Goal: Download file/media

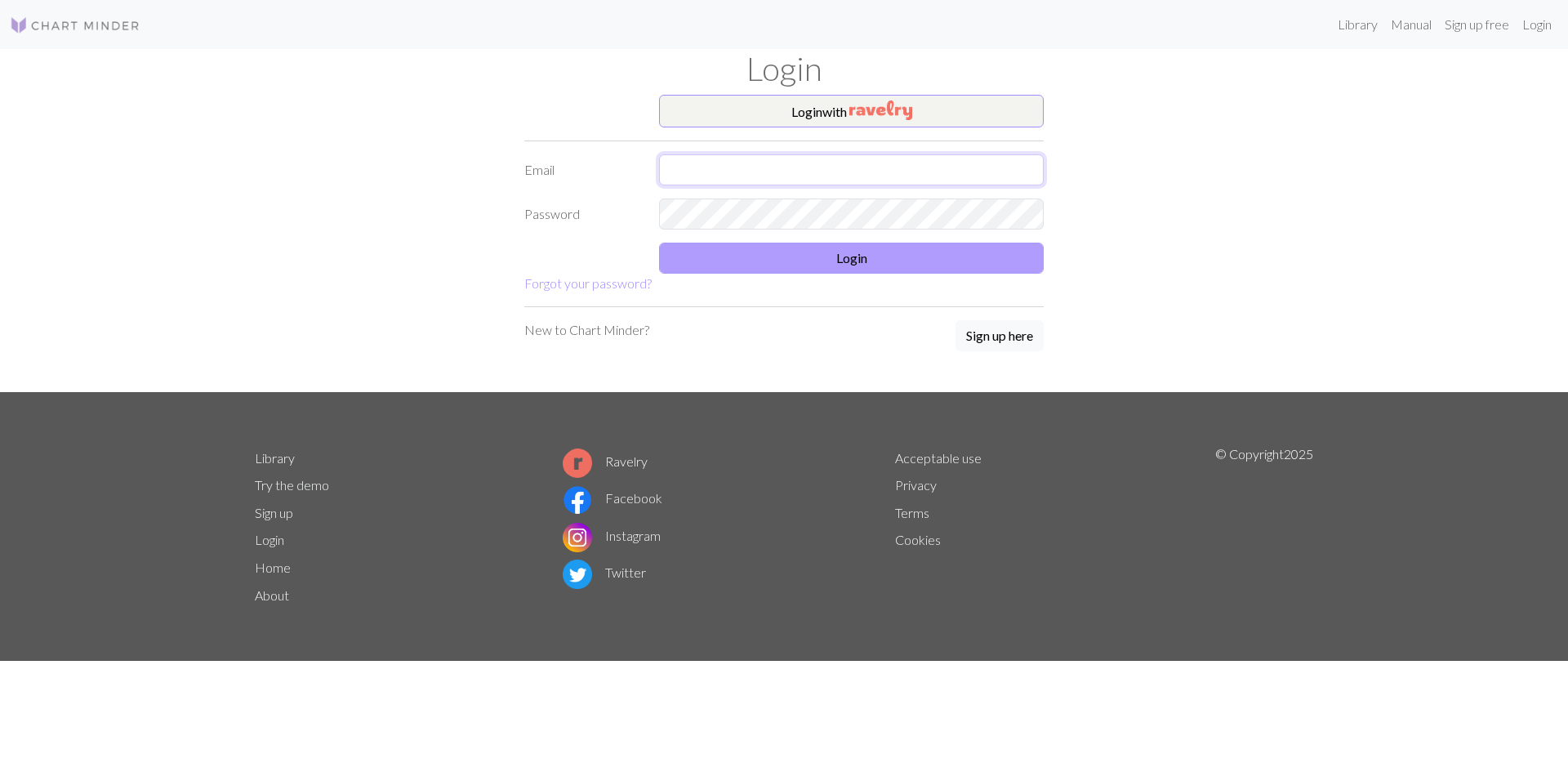
type input "[EMAIL_ADDRESS][DOMAIN_NAME]"
click at [835, 264] on button "Login" at bounding box center [851, 258] width 384 height 31
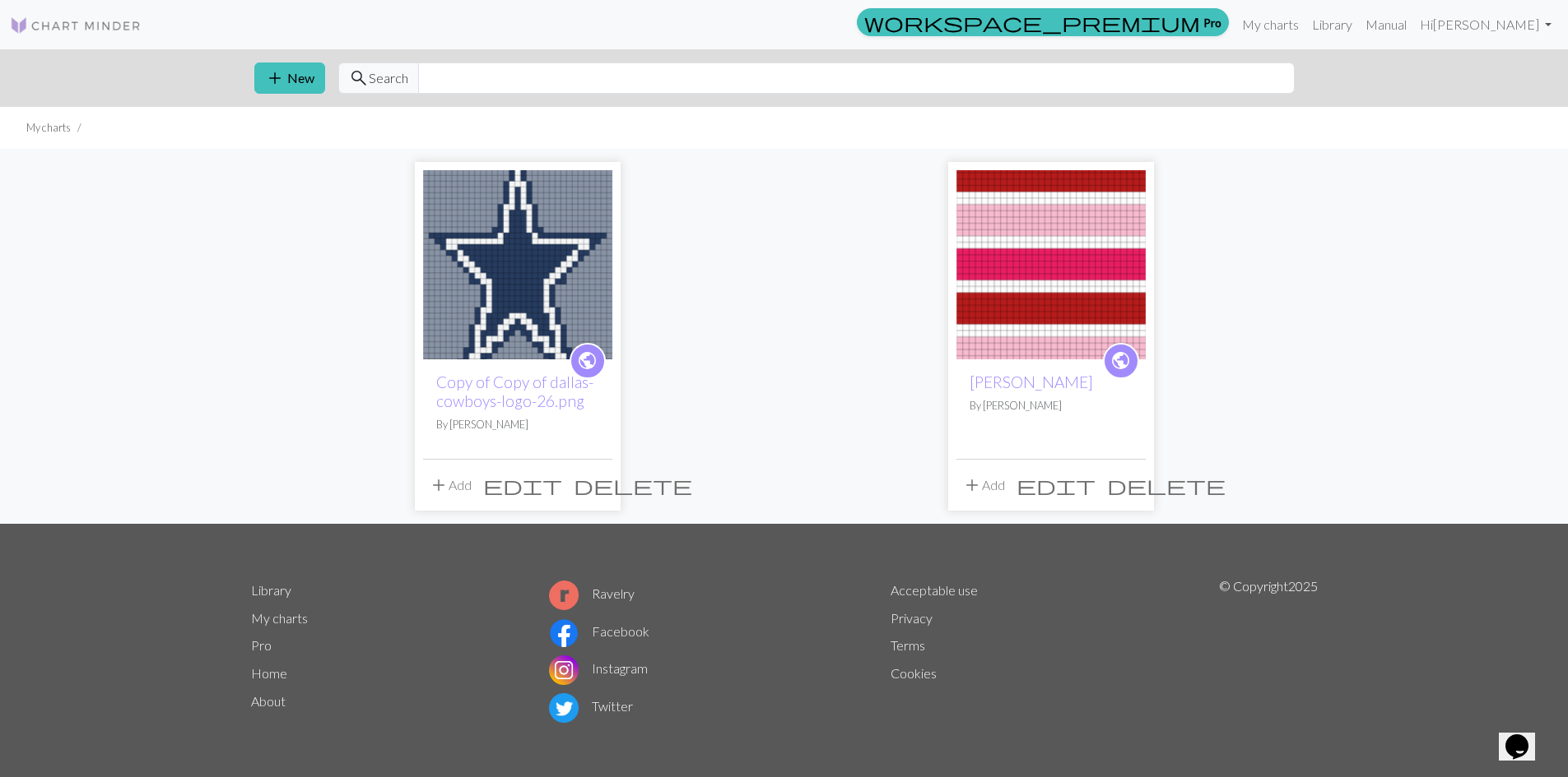
click at [497, 274] on img at bounding box center [518, 265] width 190 height 190
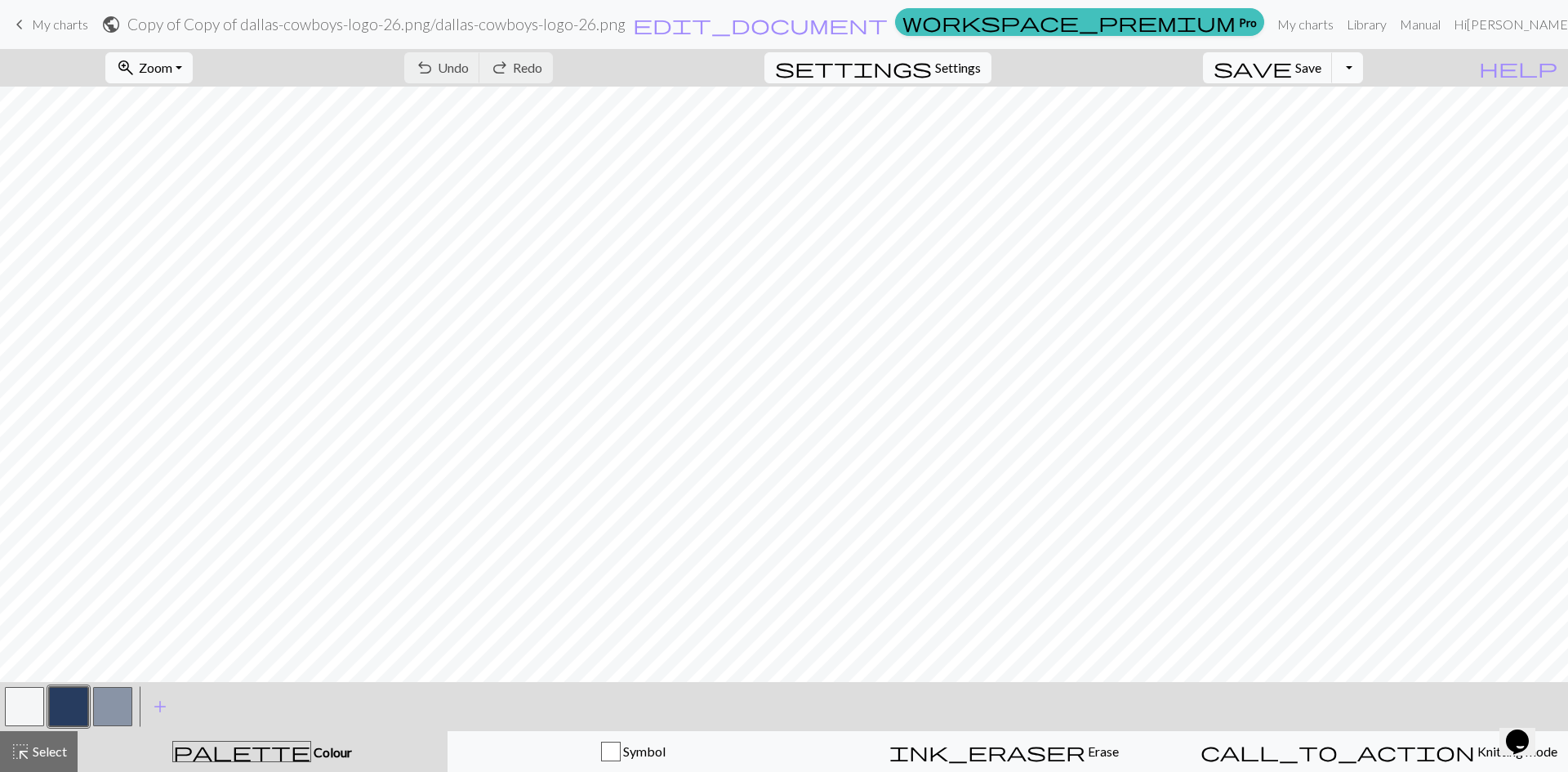
click at [1364, 60] on button "Toggle Dropdown" at bounding box center [1348, 68] width 31 height 31
click at [1332, 131] on button "save_alt Download" at bounding box center [1228, 130] width 270 height 26
click at [747, 47] on button "Download" at bounding box center [744, 52] width 79 height 31
click at [1476, 748] on span "Knitting mode" at bounding box center [1517, 751] width 83 height 15
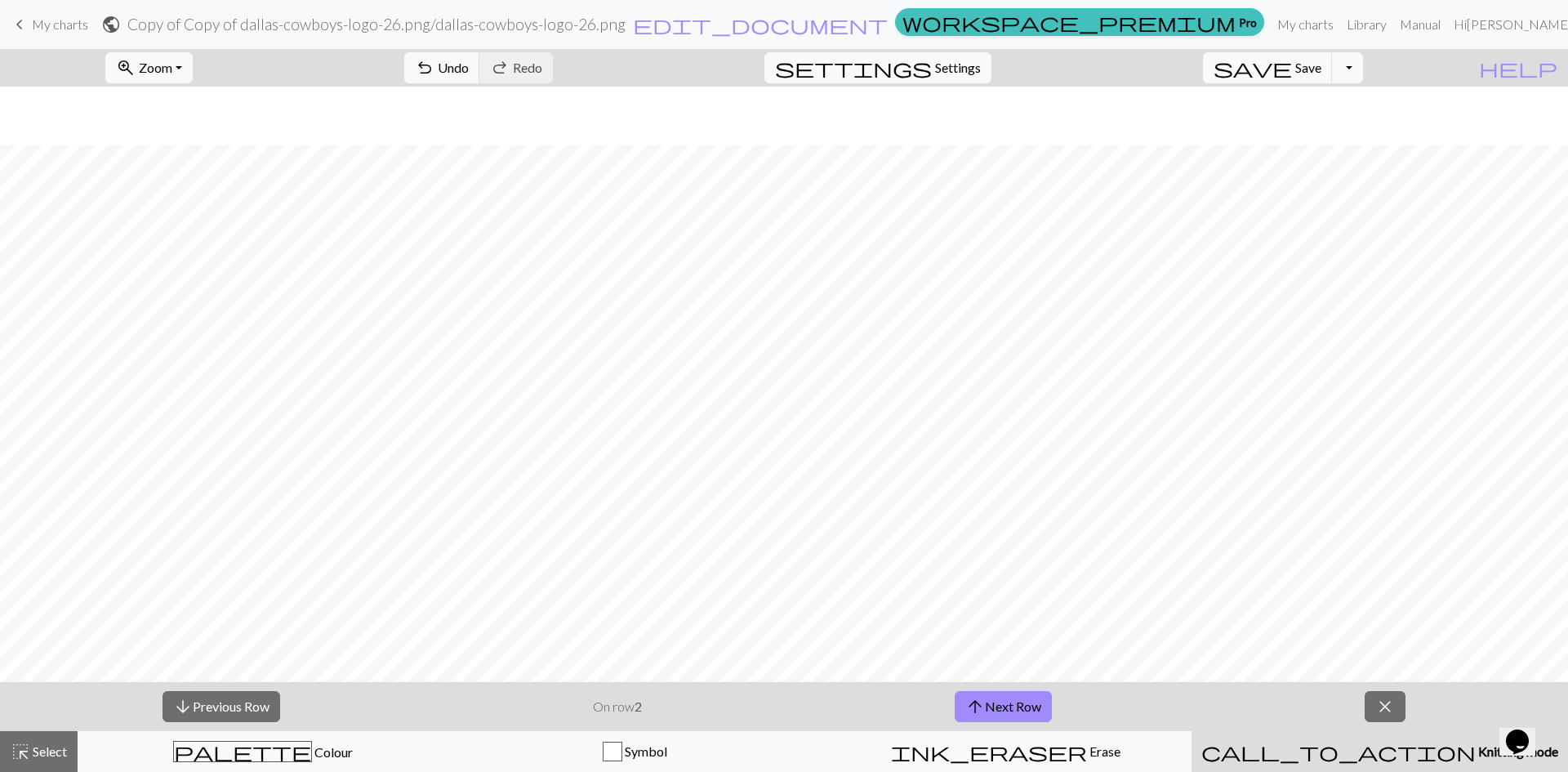
scroll to position [291, 0]
click at [1384, 712] on span "close" at bounding box center [1385, 707] width 20 height 23
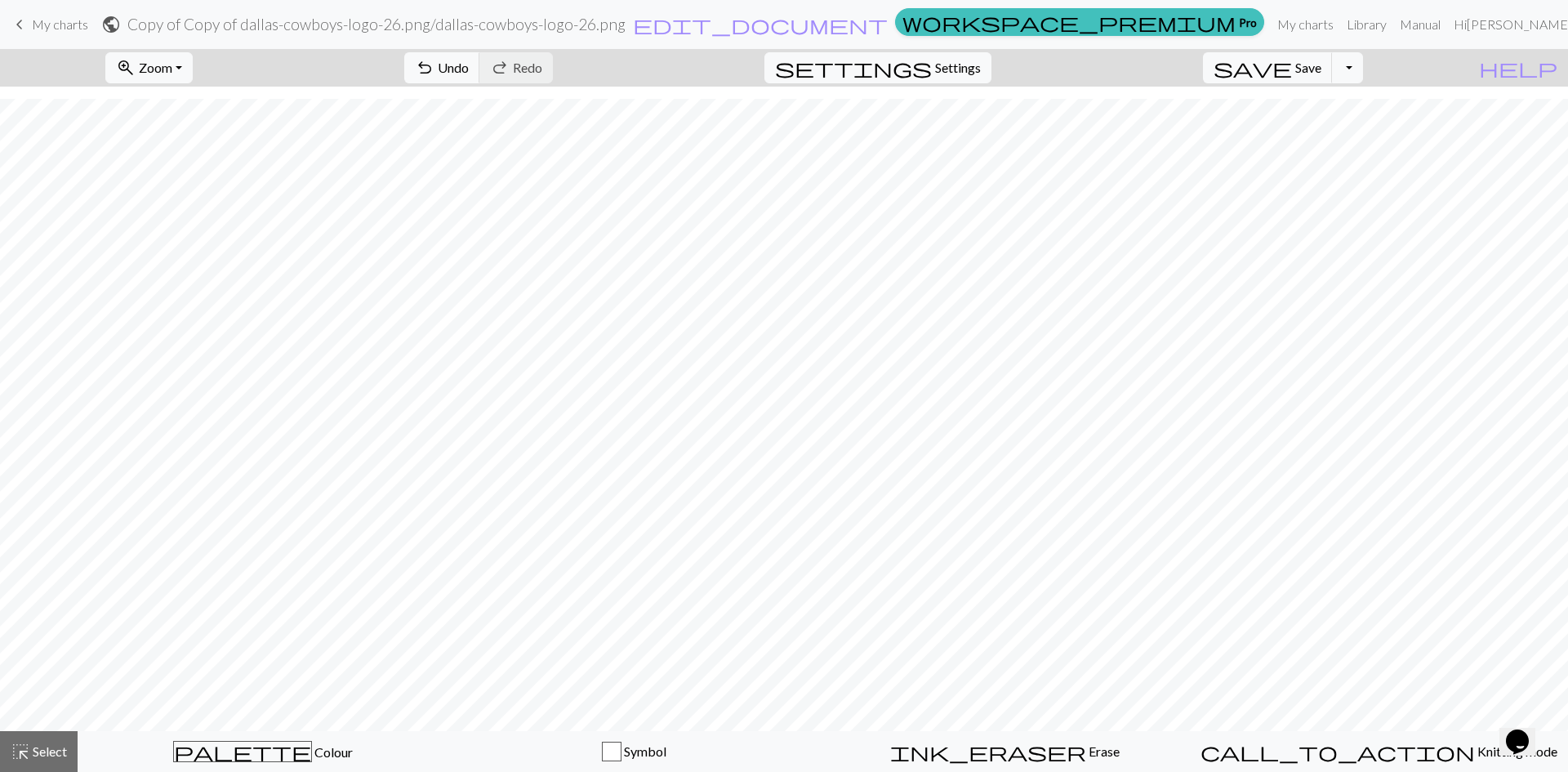
scroll to position [242, 0]
click at [1349, 745] on span "call_to_action" at bounding box center [1337, 752] width 274 height 23
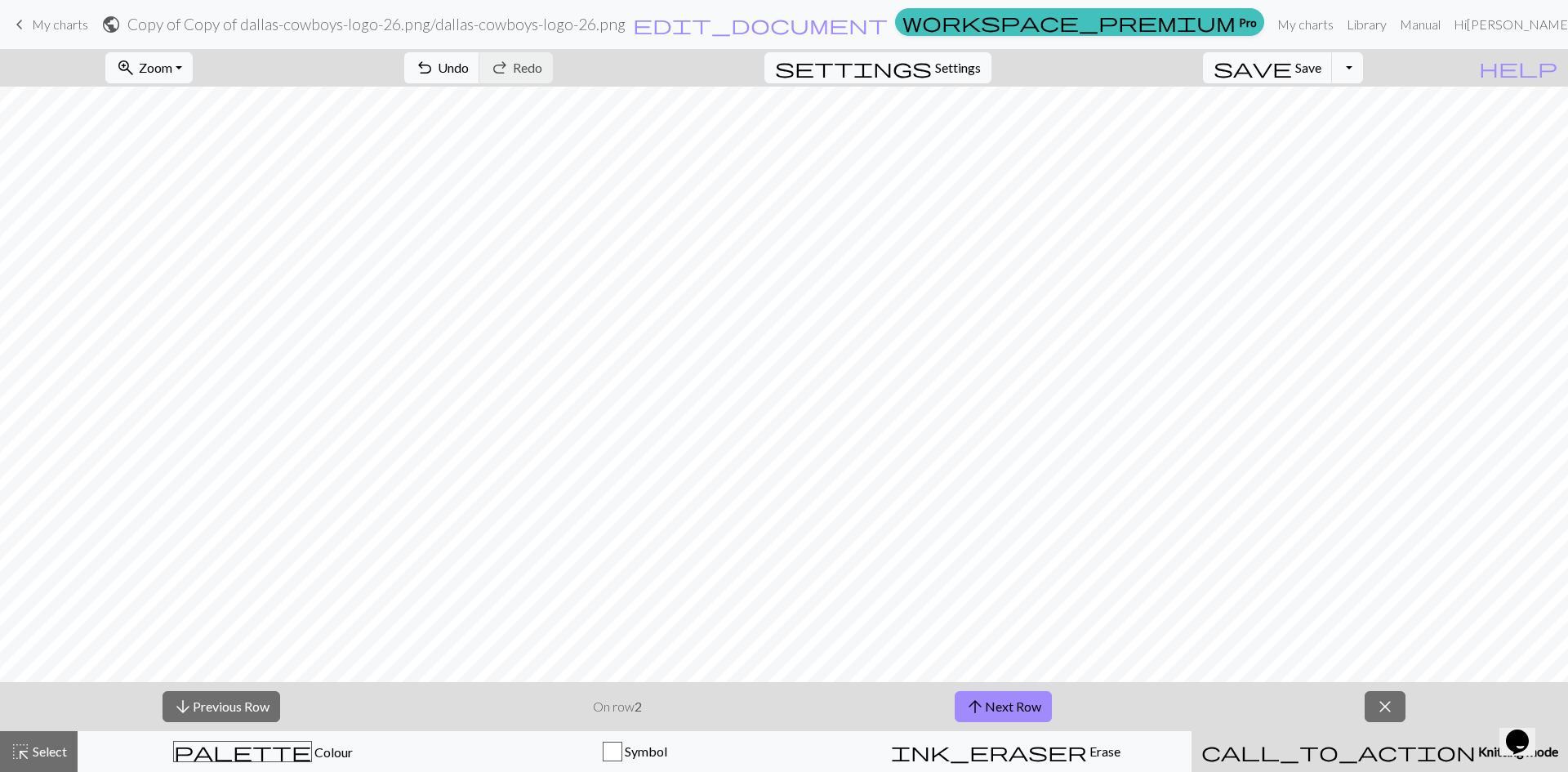
click at [1349, 745] on span "call_to_action" at bounding box center [1338, 752] width 274 height 23
click at [1390, 704] on span "close" at bounding box center [1385, 707] width 20 height 23
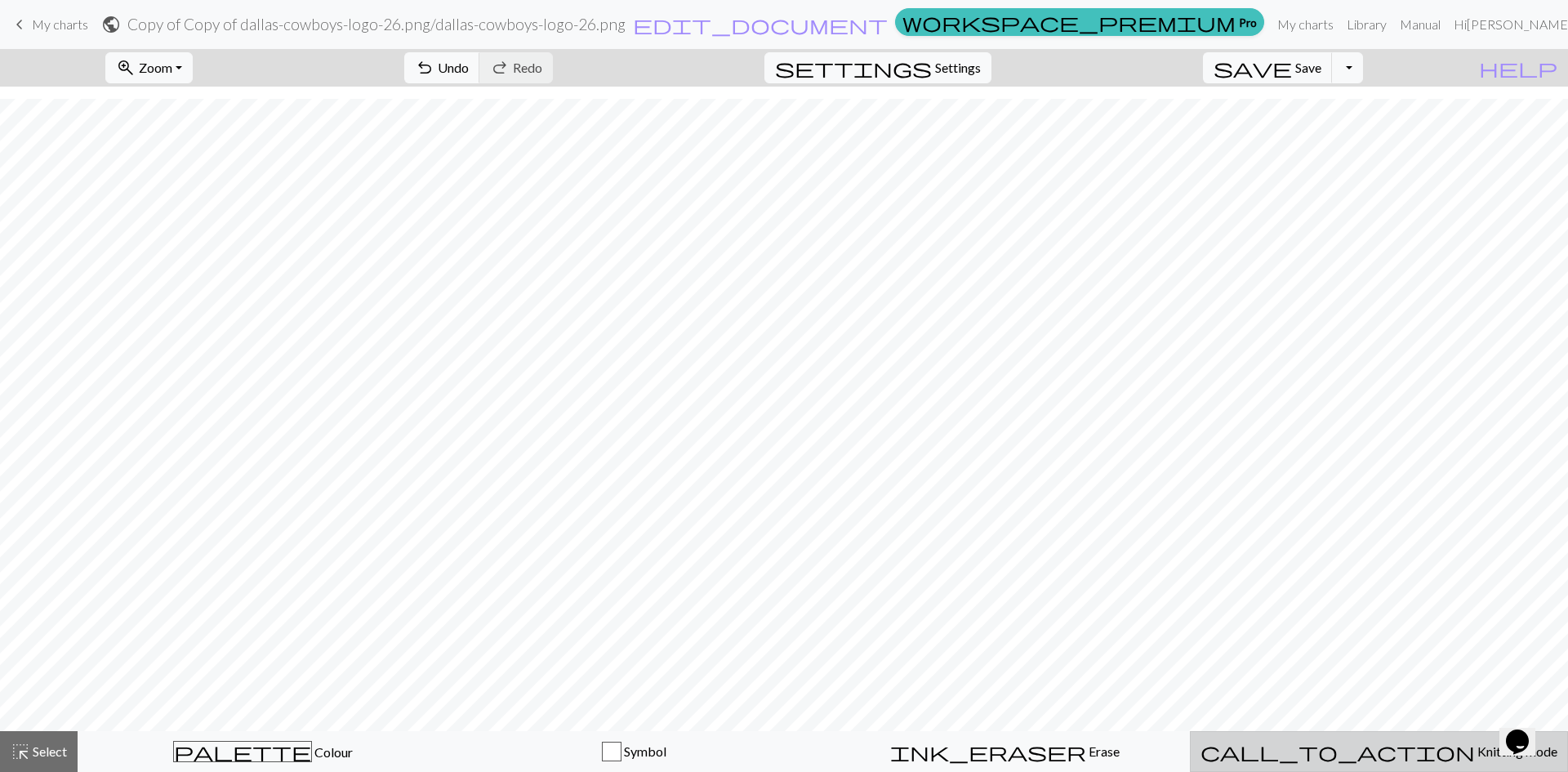
click at [1338, 752] on span "call_to_action" at bounding box center [1337, 752] width 274 height 23
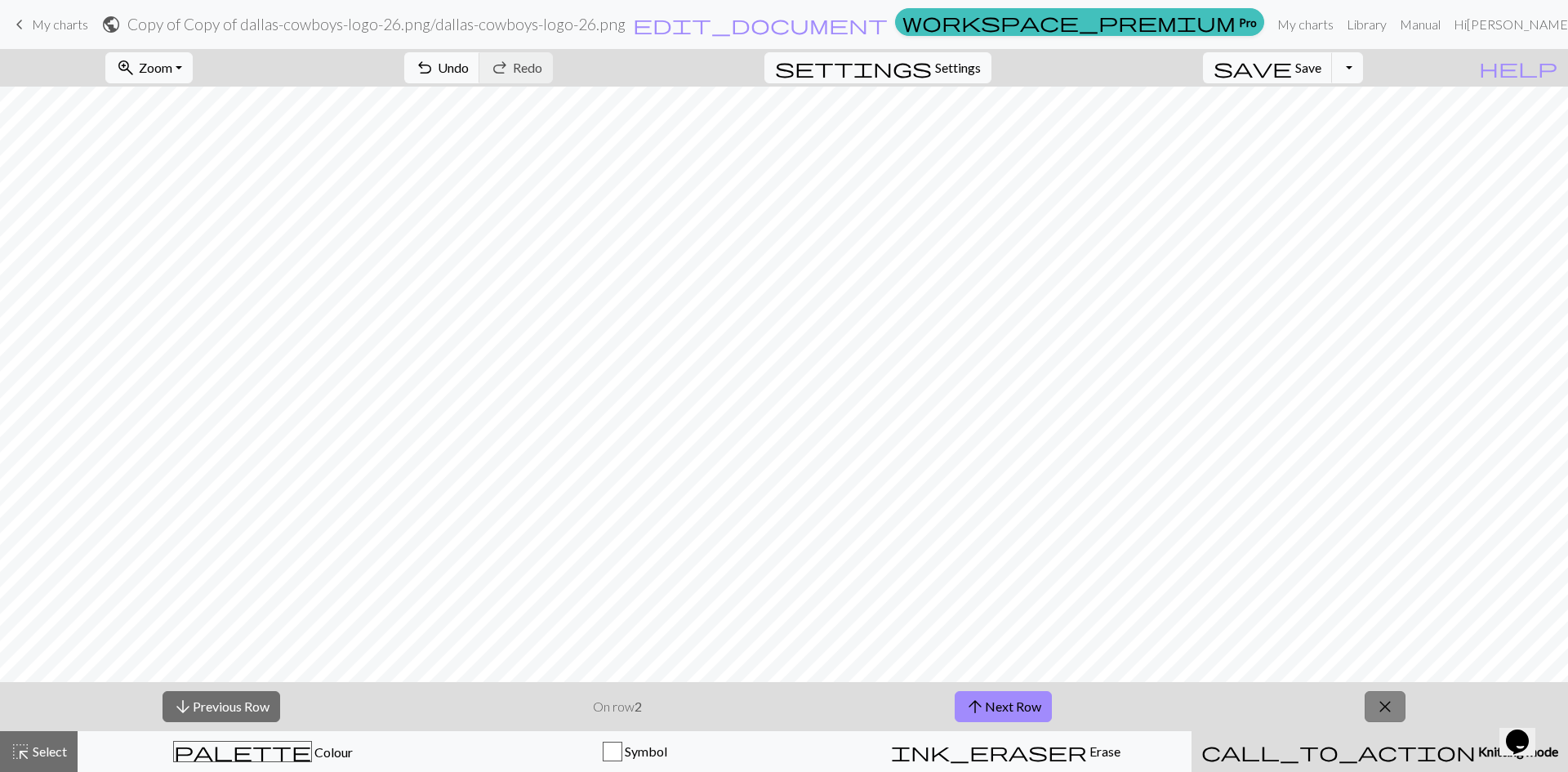
click at [1392, 704] on span "close" at bounding box center [1385, 707] width 20 height 23
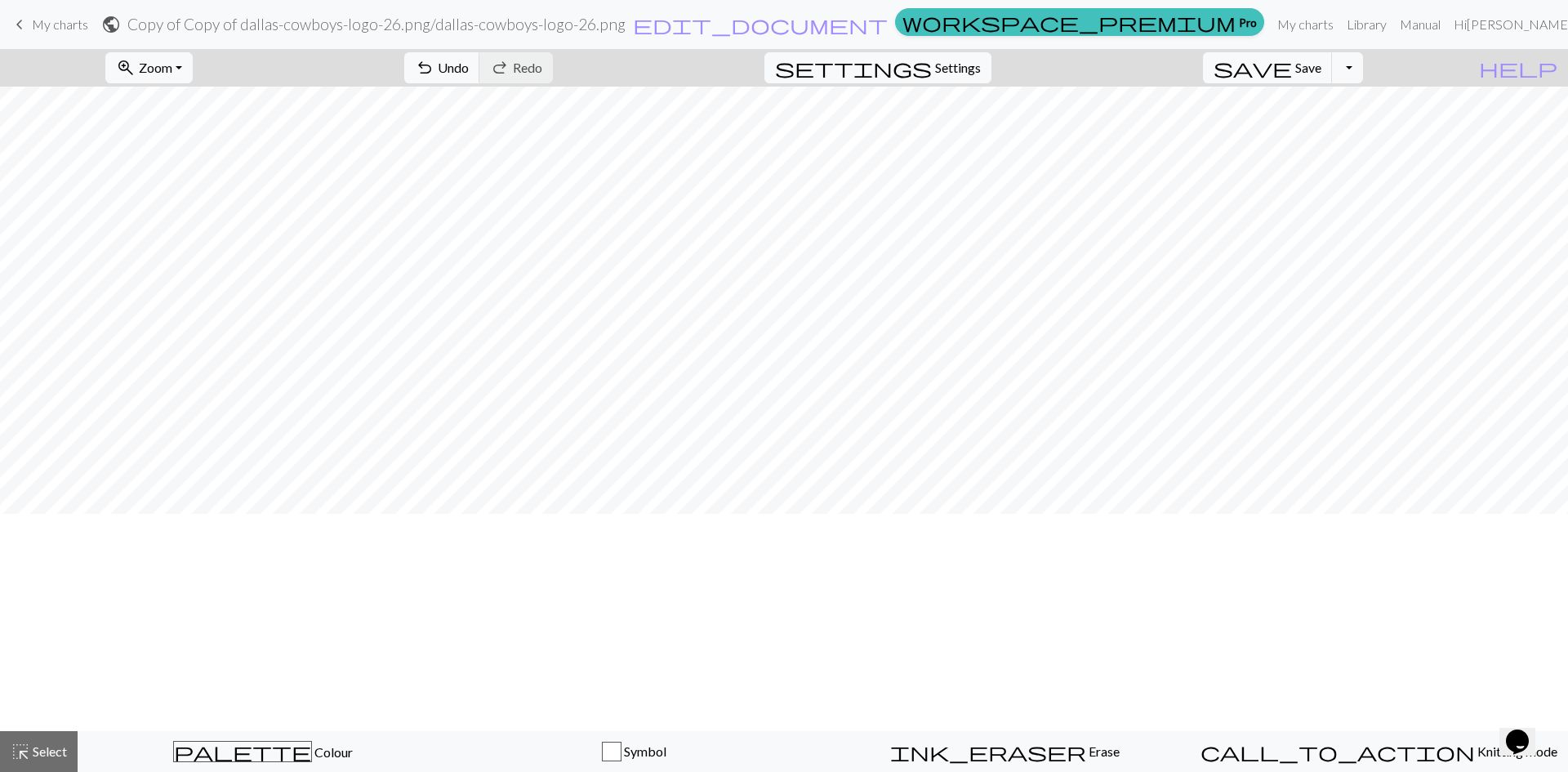
scroll to position [0, 0]
click at [171, 73] on span "Zoom" at bounding box center [155, 67] width 34 height 15
click at [202, 195] on button "50%" at bounding box center [170, 195] width 129 height 26
click at [172, 67] on span "Zoom" at bounding box center [155, 67] width 34 height 15
click at [185, 219] on button "100%" at bounding box center [170, 222] width 129 height 26
